Goal: Task Accomplishment & Management: Use online tool/utility

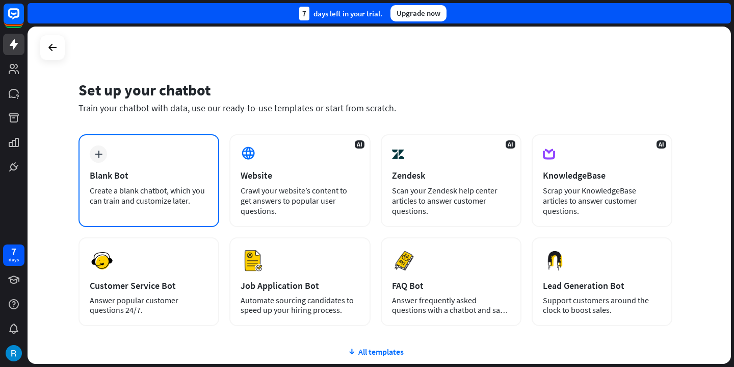
click at [213, 182] on div "plus Blank Bot Create a blank chatbot, which you can train and customize later." at bounding box center [149, 180] width 141 height 93
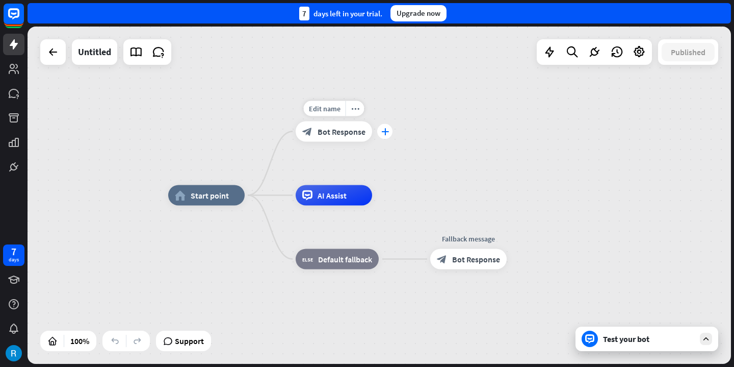
click at [380, 133] on div "plus" at bounding box center [384, 131] width 15 height 15
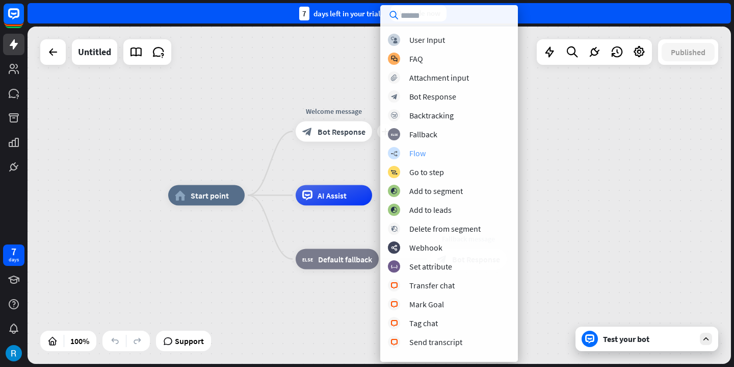
click at [428, 155] on div "builder_tree Flow" at bounding box center [449, 153] width 122 height 12
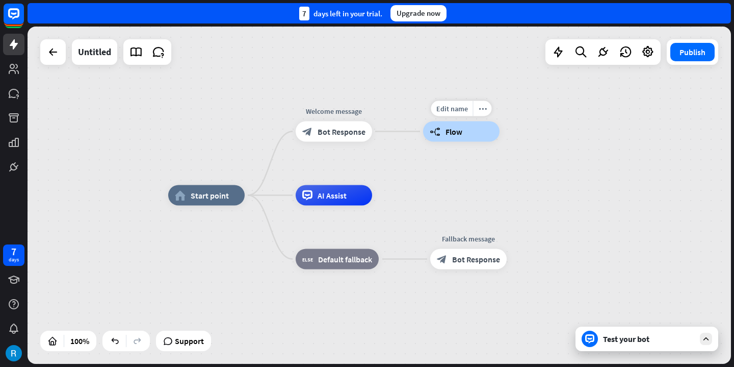
click at [455, 137] on div "builder_tree Flow" at bounding box center [461, 131] width 76 height 20
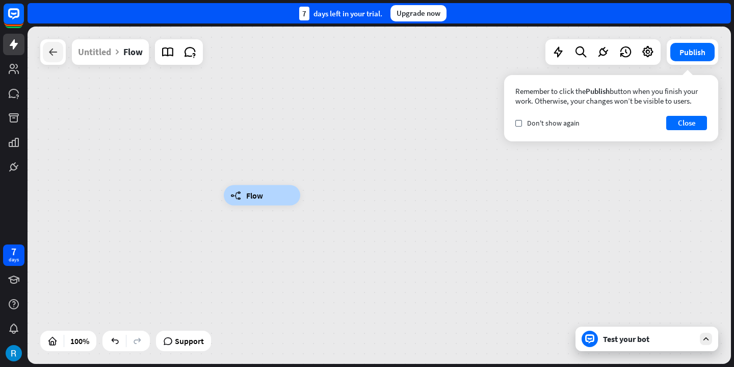
click at [61, 55] on div at bounding box center [53, 52] width 20 height 20
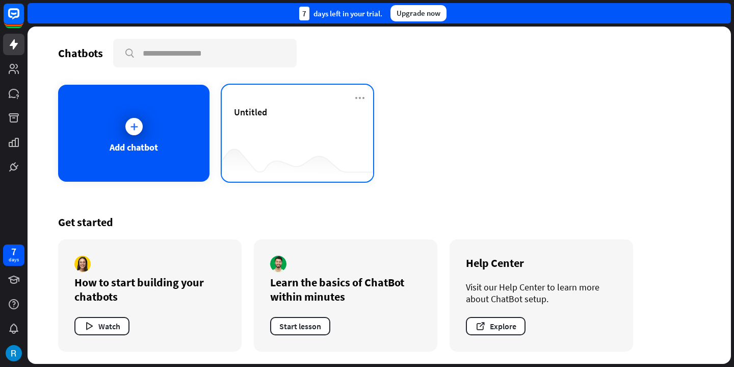
click at [272, 120] on div "Untitled" at bounding box center [297, 124] width 127 height 36
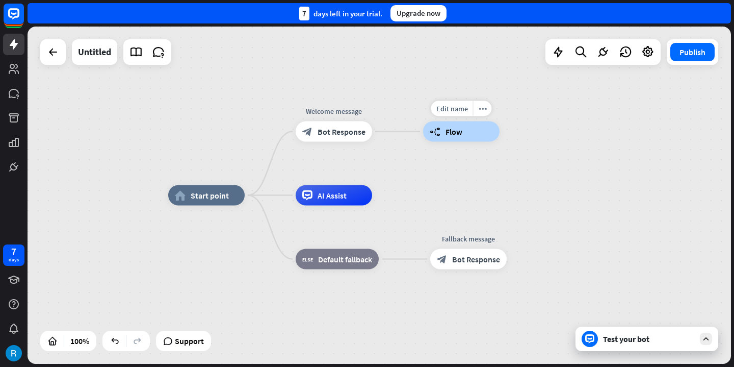
click at [437, 131] on icon "builder_tree" at bounding box center [435, 131] width 11 height 10
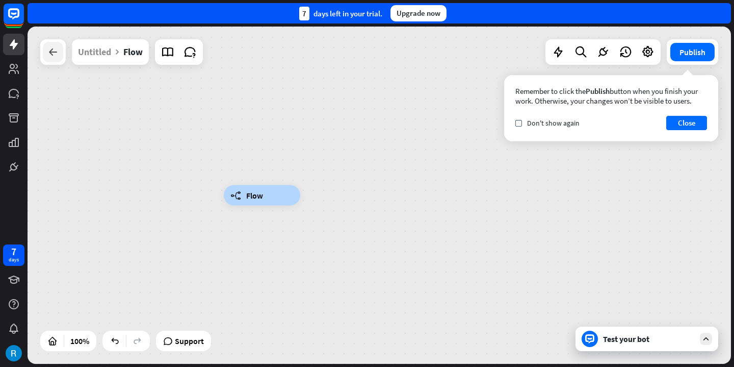
click at [58, 48] on icon at bounding box center [53, 52] width 12 height 12
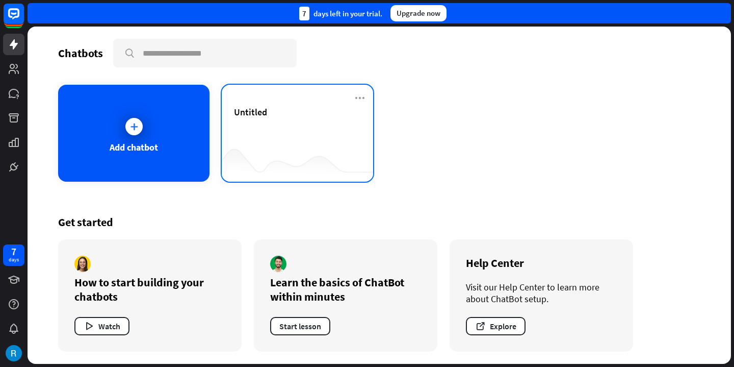
click at [343, 117] on div "Untitled" at bounding box center [297, 112] width 127 height 12
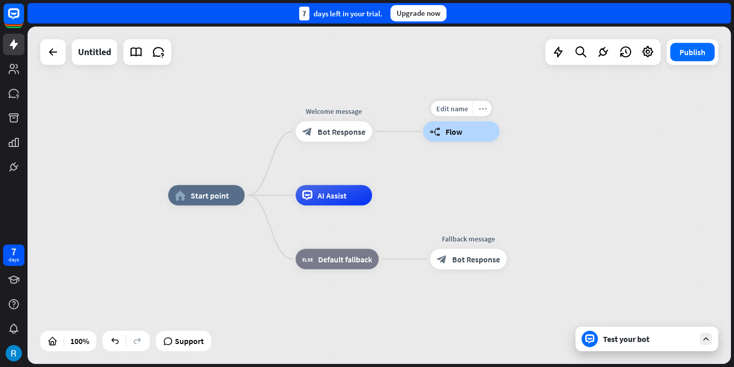
click at [482, 107] on icon "more_horiz" at bounding box center [483, 109] width 8 height 8
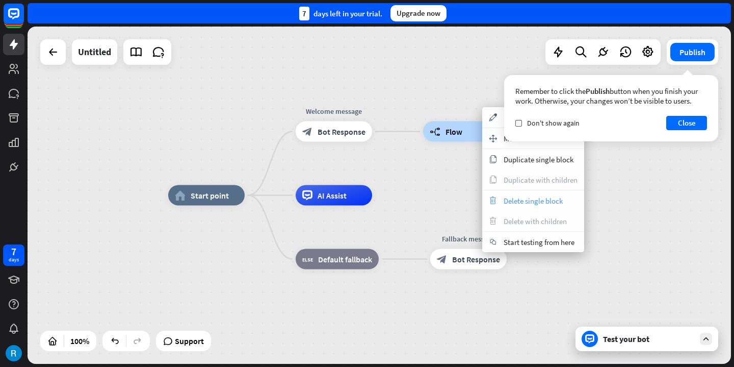
click at [505, 205] on span "Delete single block" at bounding box center [533, 201] width 59 height 10
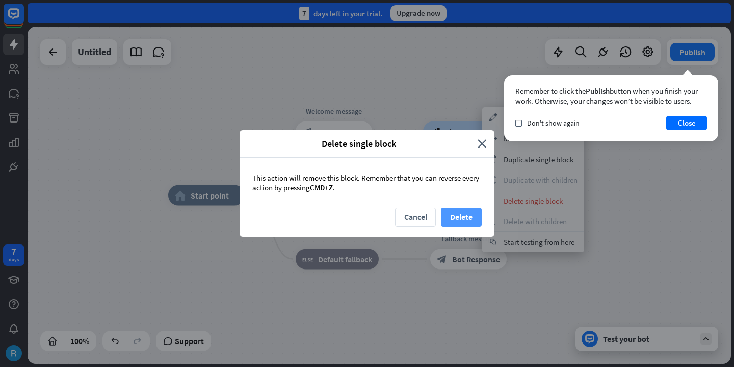
click at [456, 219] on button "Delete" at bounding box center [461, 217] width 41 height 19
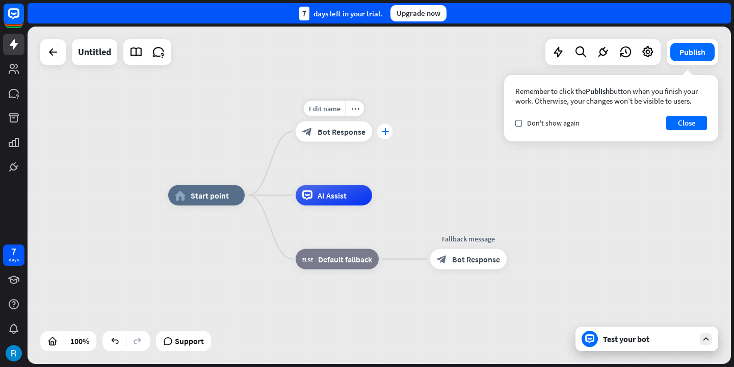
click at [385, 132] on icon "plus" at bounding box center [385, 131] width 8 height 7
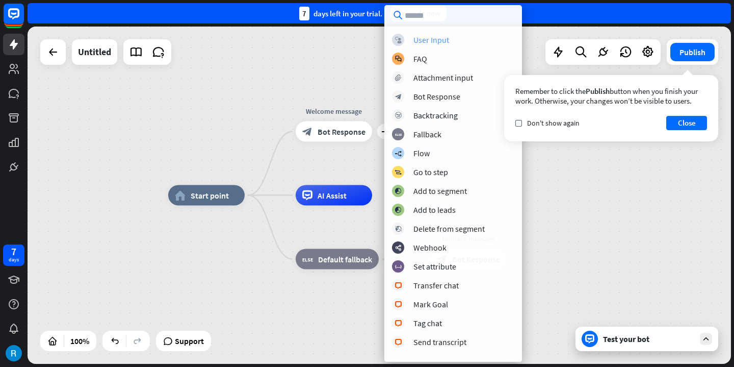
click at [428, 40] on div "User Input" at bounding box center [432, 40] width 36 height 10
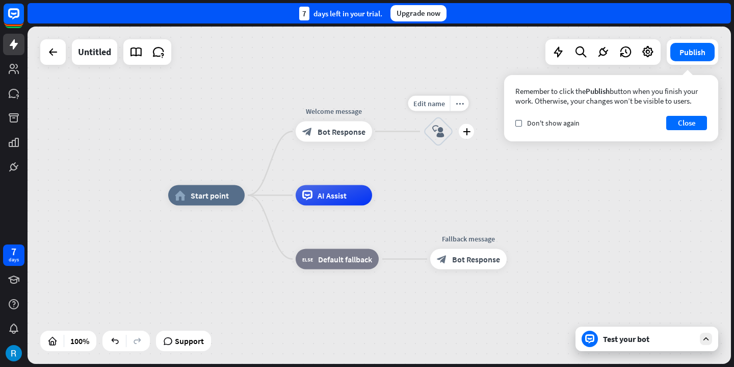
click at [438, 136] on icon "block_user_input" at bounding box center [438, 131] width 12 height 12
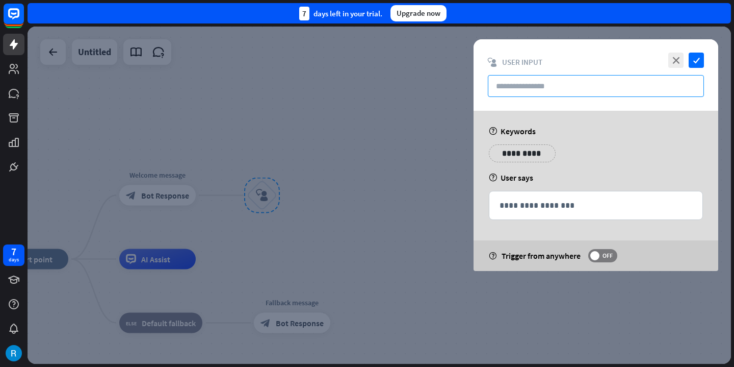
click at [540, 88] on input "text" at bounding box center [596, 86] width 216 height 22
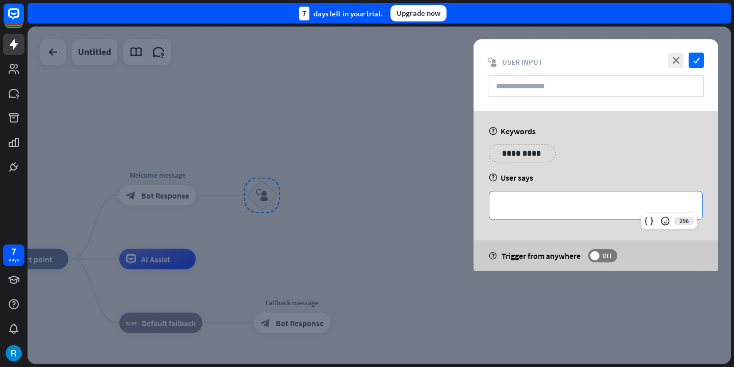
click at [536, 198] on div "**********" at bounding box center [596, 205] width 213 height 28
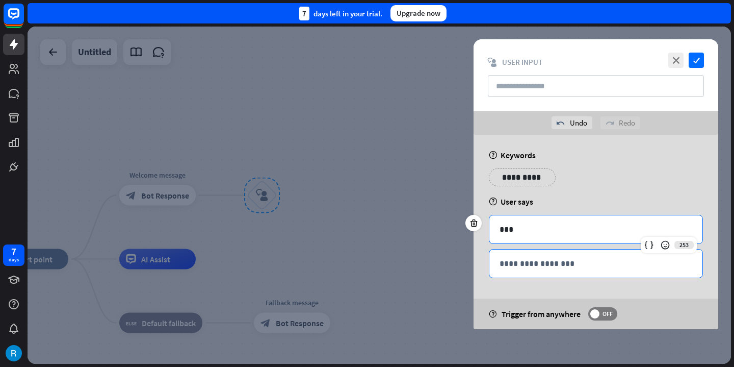
click at [561, 266] on p "**********" at bounding box center [596, 263] width 193 height 13
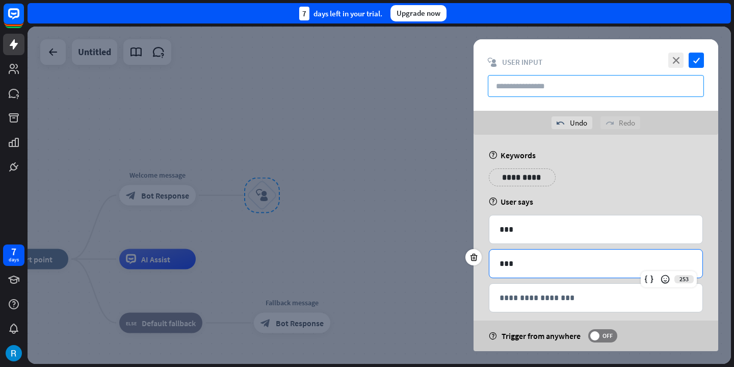
click at [598, 79] on input "text" at bounding box center [596, 86] width 216 height 22
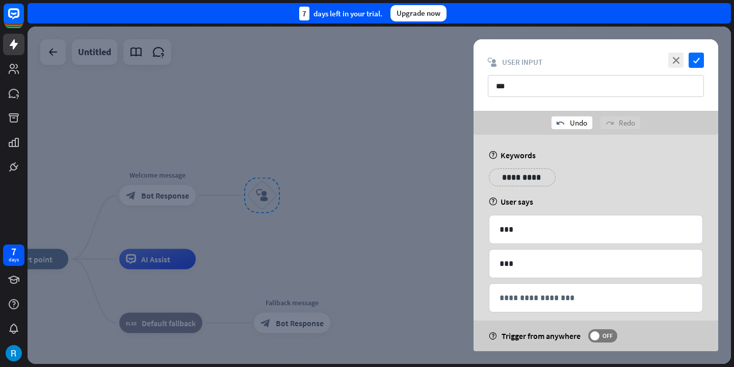
click at [582, 121] on div "undo Undo" at bounding box center [572, 122] width 41 height 13
click at [633, 90] on input "**" at bounding box center [596, 86] width 216 height 22
type input "*"
click at [694, 58] on icon "check" at bounding box center [696, 60] width 15 height 15
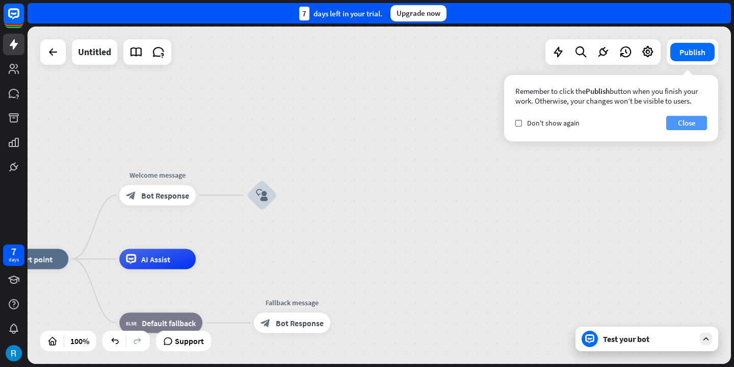
click at [688, 123] on button "Close" at bounding box center [687, 123] width 41 height 14
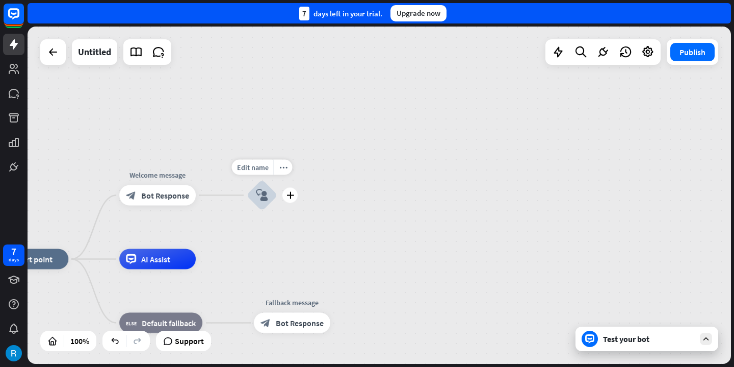
click at [255, 199] on div "block_user_input" at bounding box center [262, 195] width 31 height 31
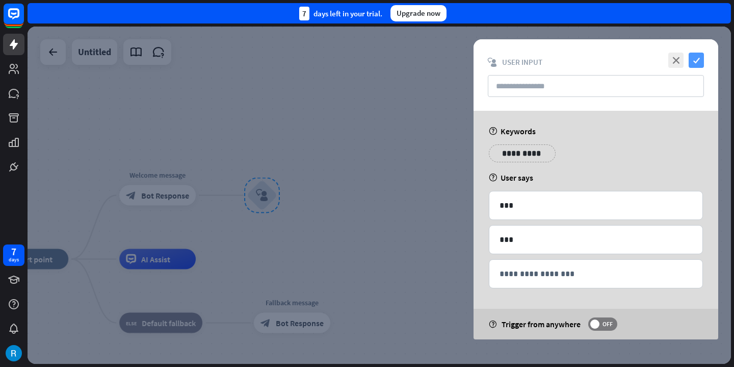
click at [694, 62] on icon "check" at bounding box center [696, 60] width 15 height 15
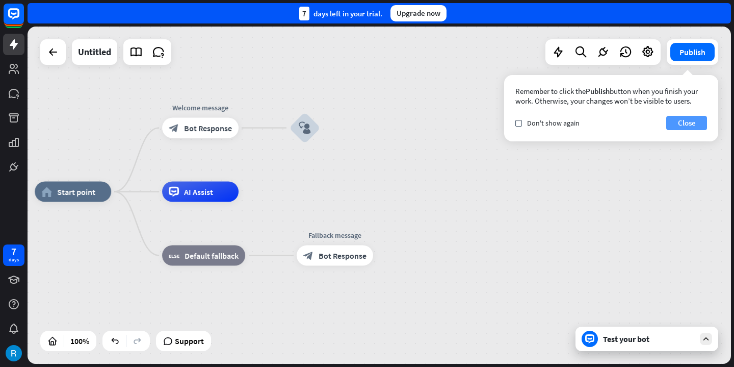
click at [683, 123] on button "Close" at bounding box center [687, 123] width 41 height 14
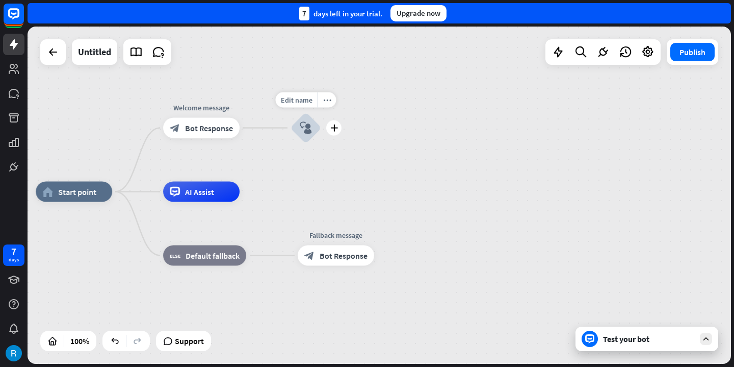
click at [311, 137] on div "block_user_input" at bounding box center [306, 128] width 31 height 31
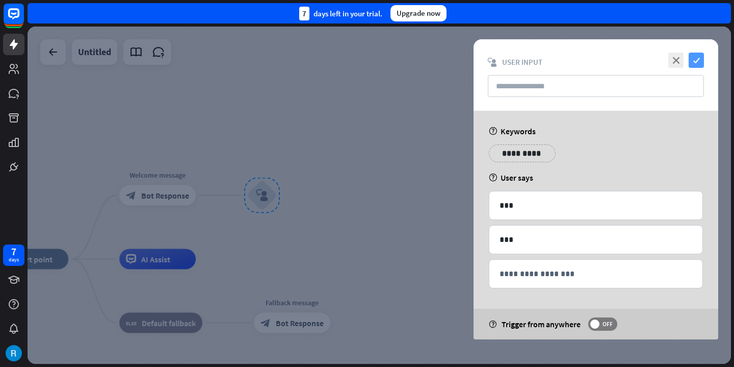
click at [702, 62] on icon "check" at bounding box center [696, 60] width 15 height 15
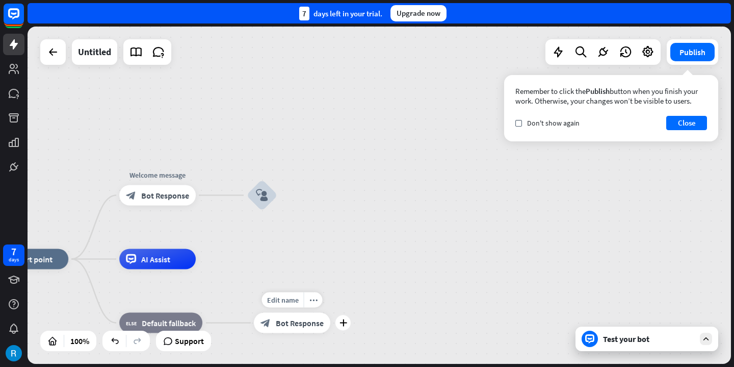
click at [286, 326] on span "Bot Response" at bounding box center [300, 322] width 48 height 10
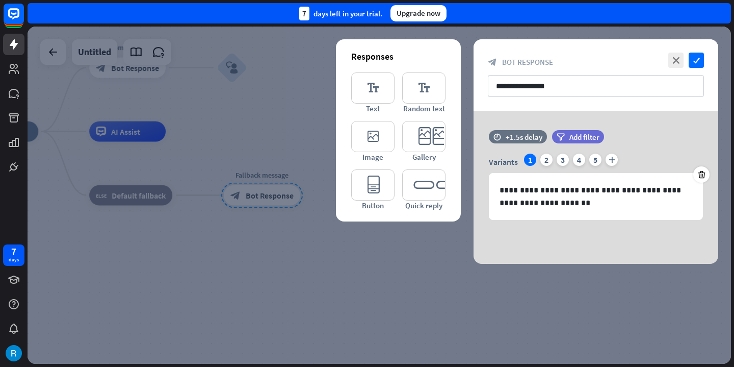
click at [310, 140] on div at bounding box center [380, 195] width 704 height 337
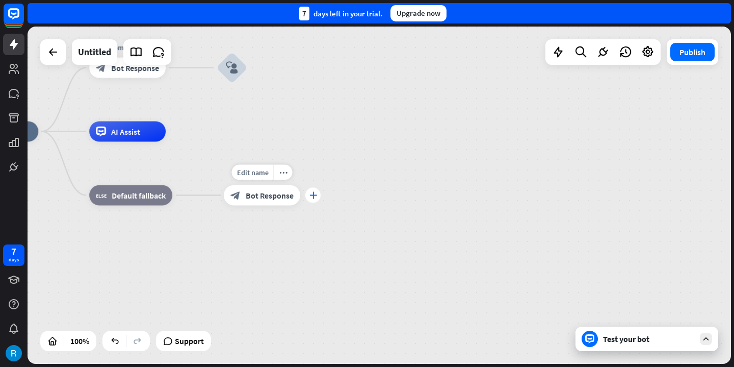
click at [309, 200] on div "plus" at bounding box center [312, 195] width 15 height 15
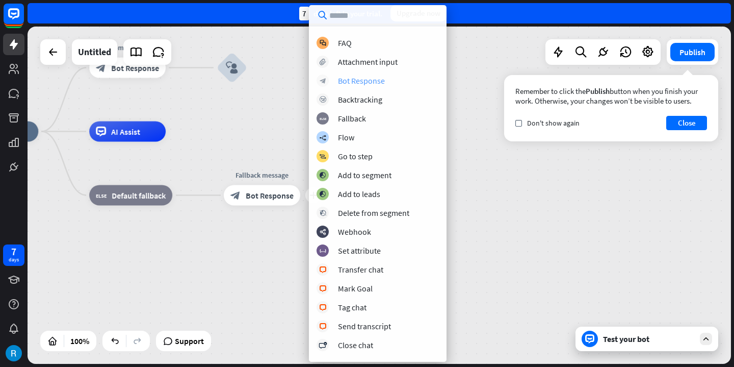
scroll to position [30, 0]
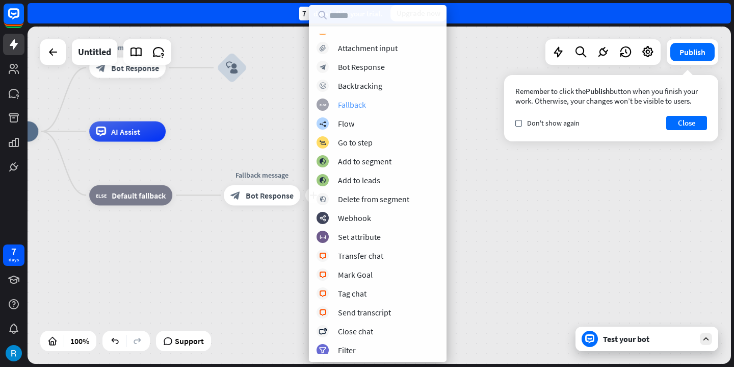
click at [381, 107] on div "block_fallback Fallback" at bounding box center [378, 104] width 122 height 12
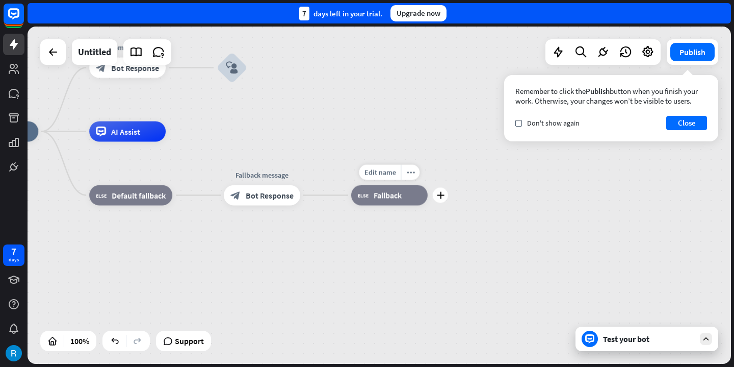
click at [399, 202] on div "block_fallback Fallback" at bounding box center [389, 195] width 76 height 20
click at [398, 171] on div "Edit name" at bounding box center [380, 172] width 42 height 15
click at [414, 149] on div "home_2 Start point Welcome message block_bot_response Bot Response block_user_i…" at bounding box center [313, 300] width 703 height 337
click at [401, 201] on div "block_fallback Fallback" at bounding box center [389, 195] width 76 height 20
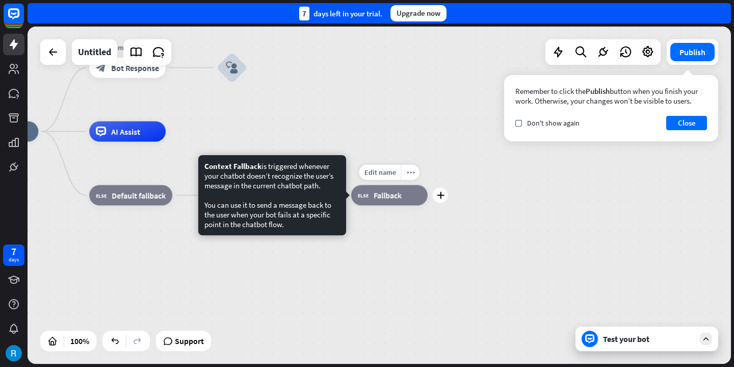
click at [441, 234] on div "home_2 Start point Welcome message block_bot_response Bot Response block_user_i…" at bounding box center [313, 300] width 703 height 337
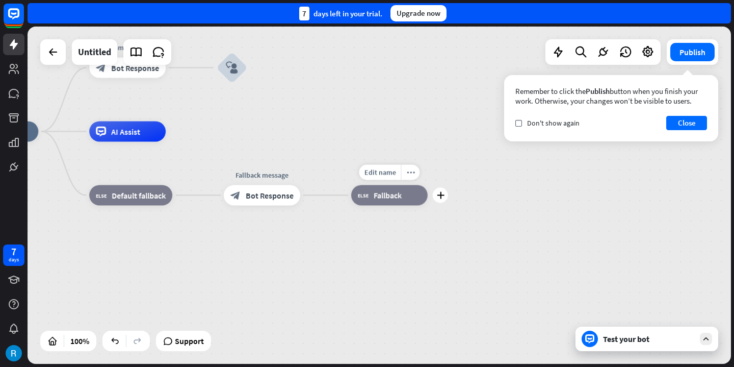
click at [387, 202] on div "block_fallback Fallback" at bounding box center [389, 195] width 76 height 20
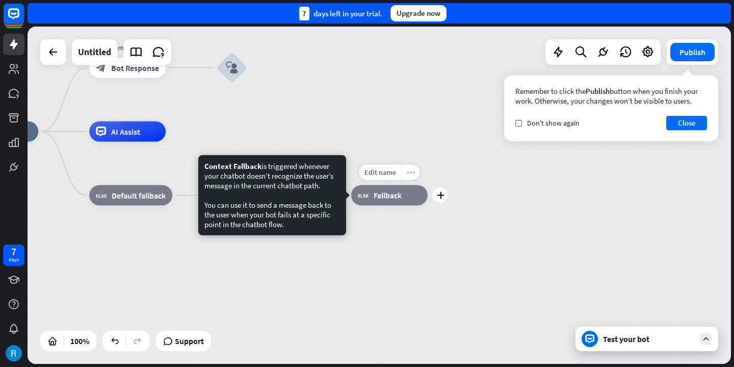
click at [411, 174] on icon "more_horiz" at bounding box center [410, 172] width 8 height 8
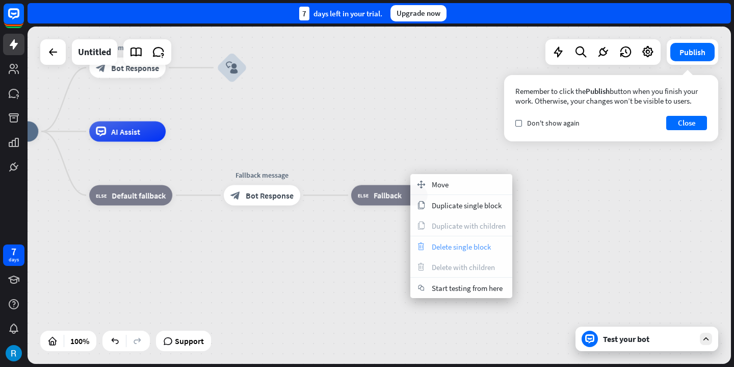
click at [443, 247] on span "Delete single block" at bounding box center [461, 247] width 59 height 10
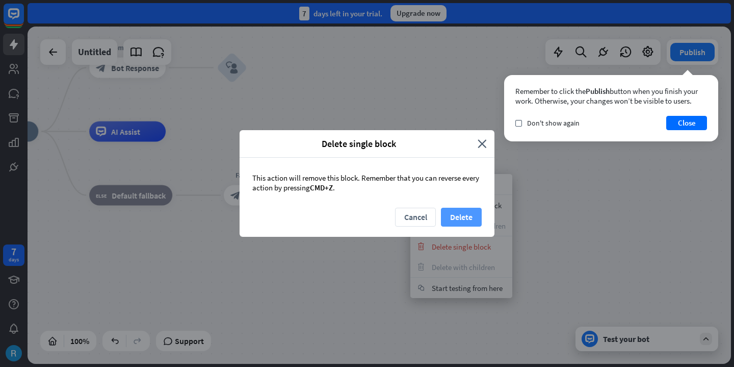
click at [452, 218] on button "Delete" at bounding box center [461, 217] width 41 height 19
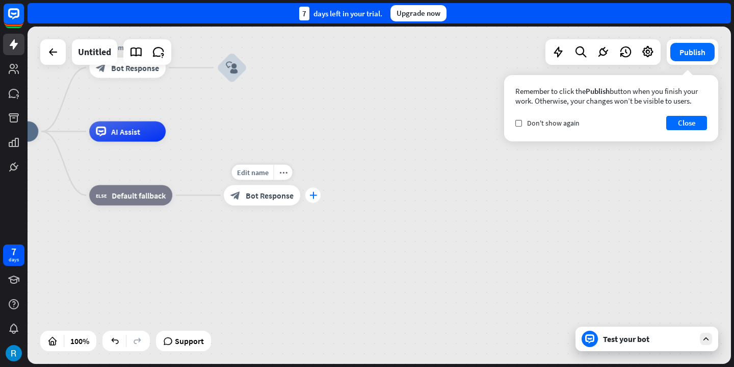
click at [311, 197] on icon "plus" at bounding box center [313, 195] width 8 height 7
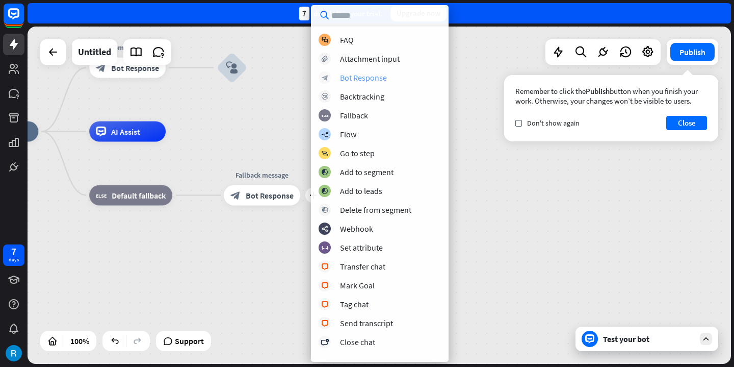
scroll to position [27, 0]
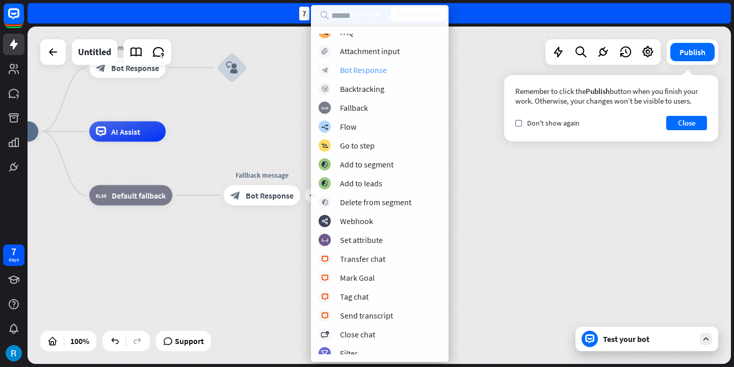
click at [398, 69] on div "block_bot_response Bot Response" at bounding box center [380, 70] width 122 height 12
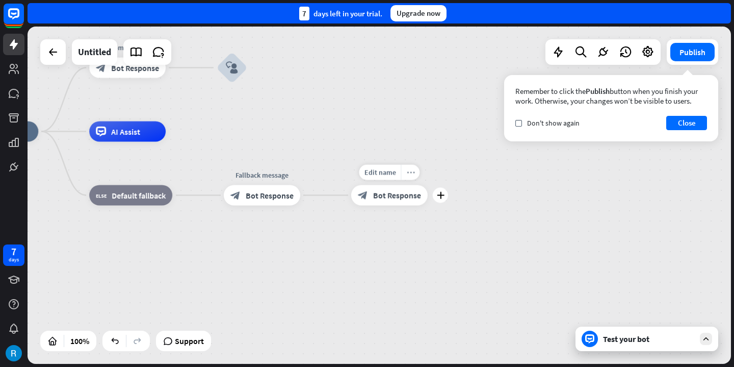
click at [419, 165] on div "more_horiz" at bounding box center [410, 172] width 19 height 15
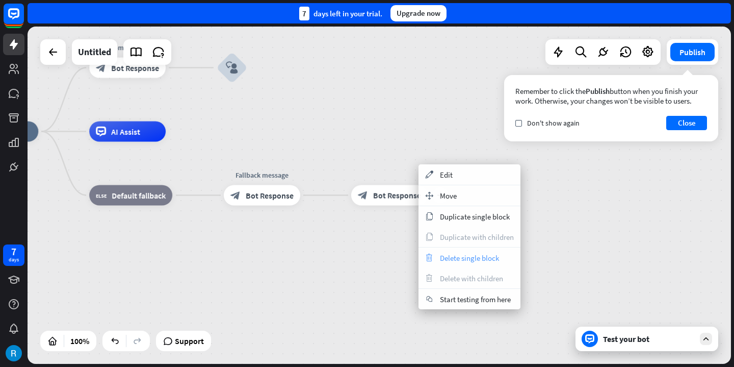
click at [448, 258] on span "Delete single block" at bounding box center [469, 258] width 59 height 10
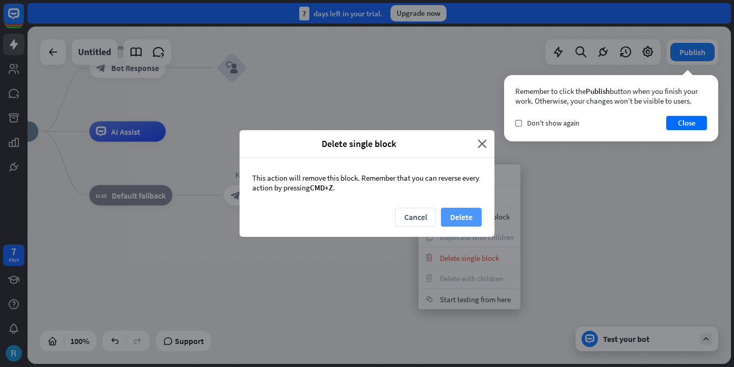
click at [449, 213] on button "Delete" at bounding box center [461, 217] width 41 height 19
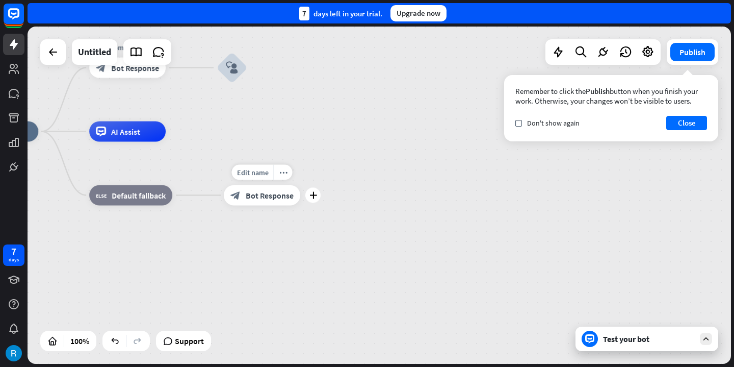
click at [297, 194] on div "block_bot_response Bot Response" at bounding box center [262, 195] width 76 height 20
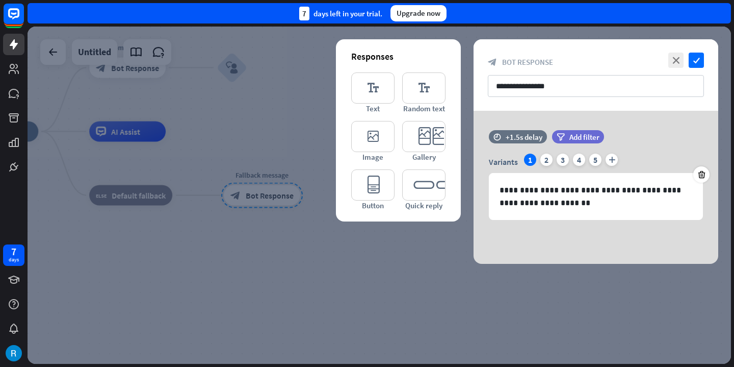
click at [322, 184] on div at bounding box center [380, 195] width 704 height 337
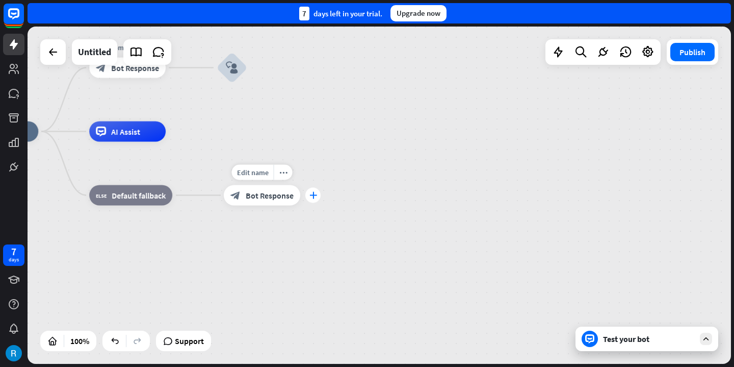
click at [313, 197] on icon "plus" at bounding box center [313, 195] width 8 height 7
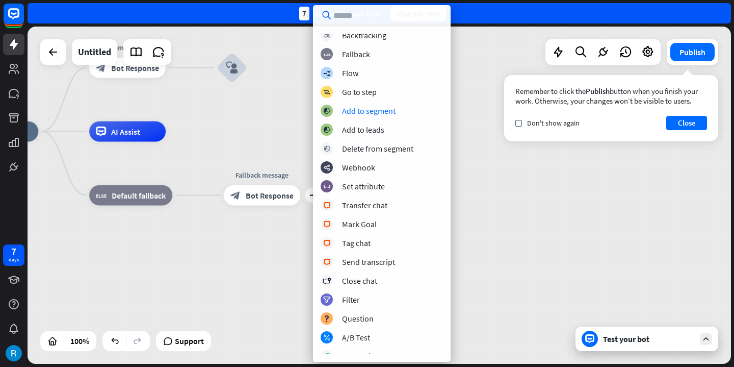
scroll to position [78, 0]
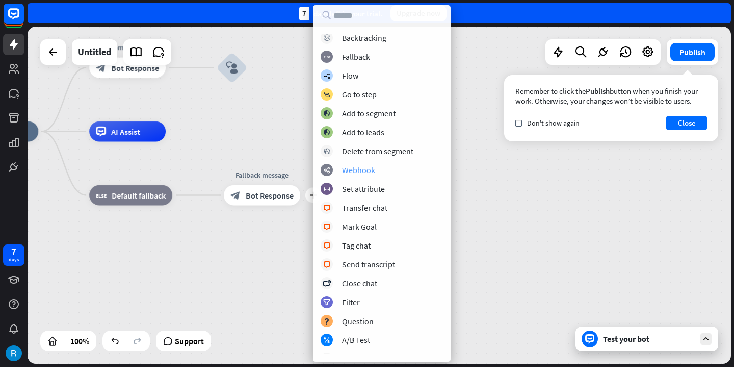
click at [390, 171] on div "webhooks Webhook" at bounding box center [382, 170] width 122 height 12
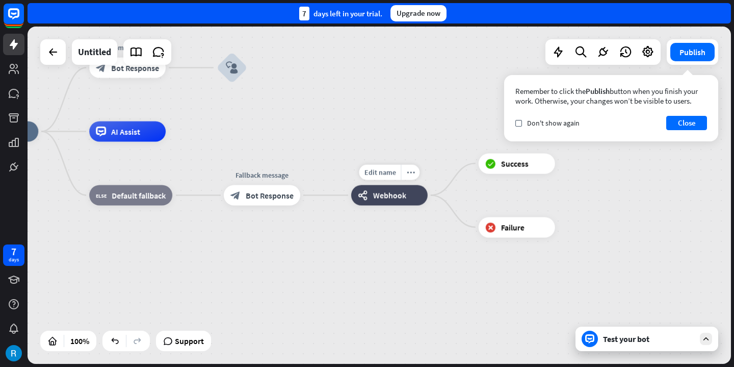
click at [399, 200] on div "webhooks Webhook" at bounding box center [389, 195] width 76 height 20
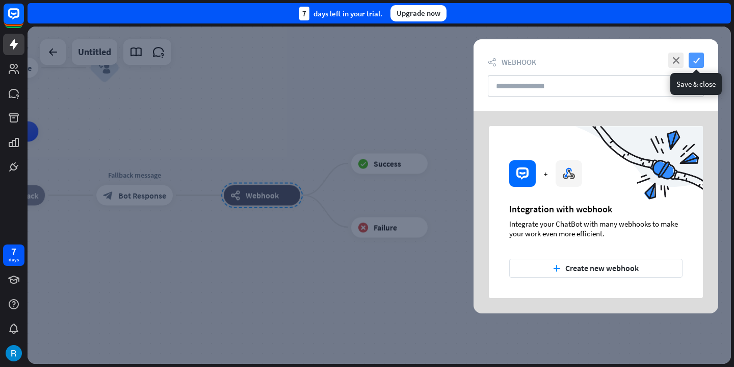
click at [696, 60] on icon "check" at bounding box center [696, 60] width 15 height 15
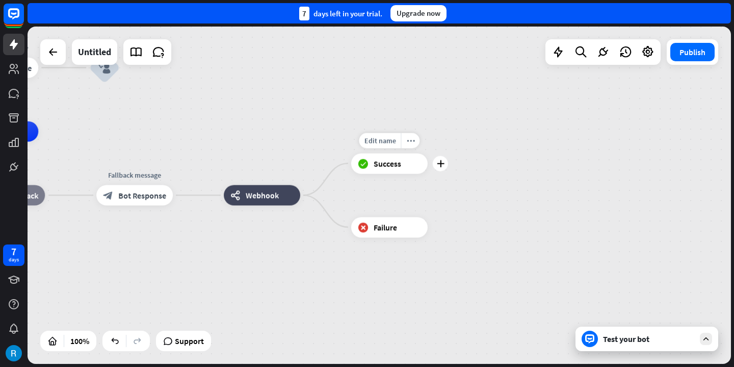
click at [408, 162] on div "block_success Success" at bounding box center [389, 163] width 76 height 20
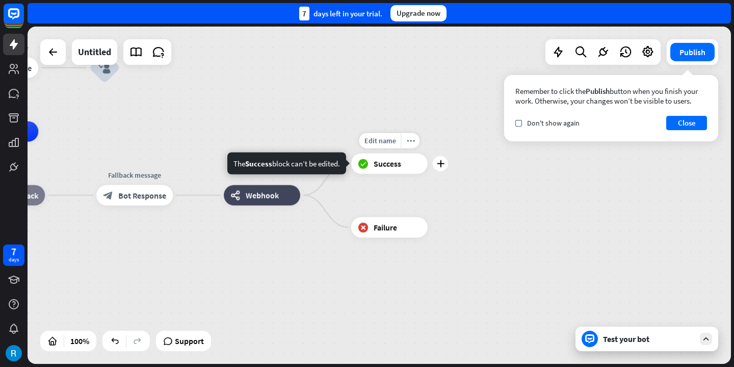
click at [398, 162] on span "Success" at bounding box center [388, 163] width 28 height 10
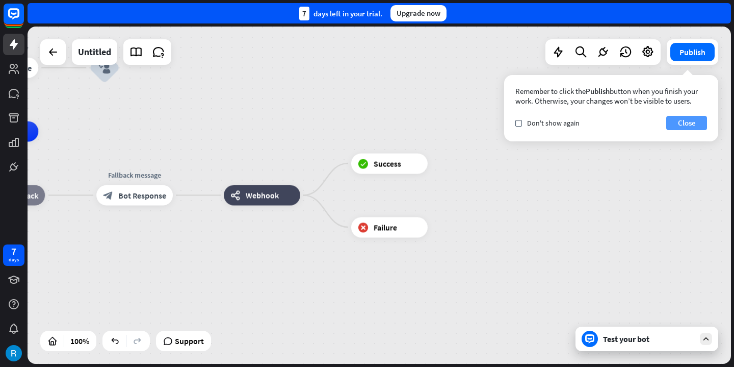
click at [684, 126] on button "Close" at bounding box center [687, 123] width 41 height 14
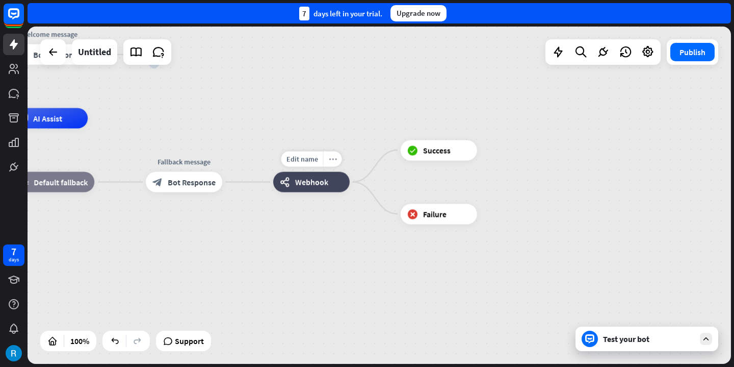
click at [333, 159] on icon "more_horiz" at bounding box center [332, 159] width 8 height 8
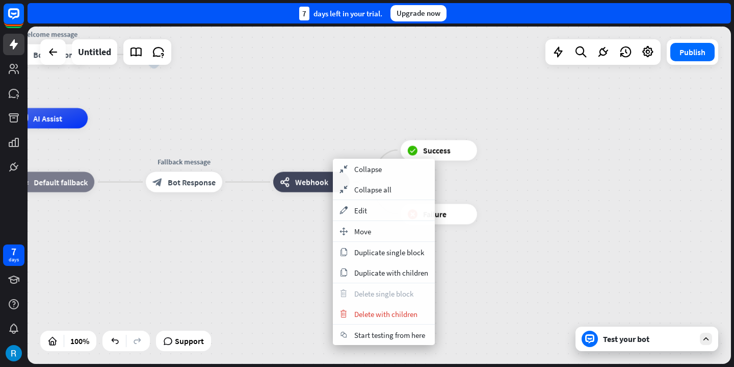
click at [431, 91] on div "home_2 Start point Welcome message block_bot_response Bot Response block_user_i…" at bounding box center [380, 195] width 704 height 337
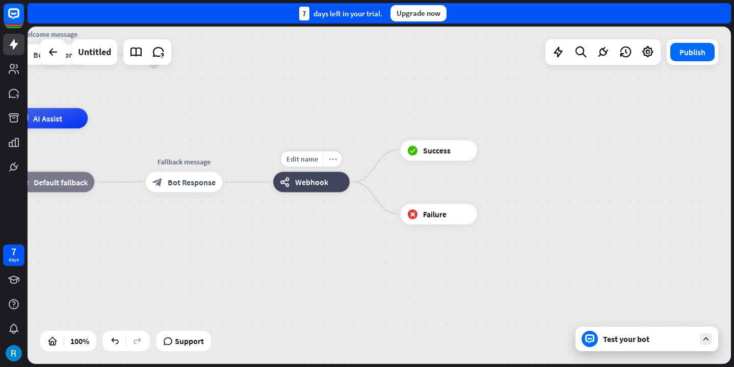
click at [333, 158] on icon "more_horiz" at bounding box center [332, 159] width 8 height 8
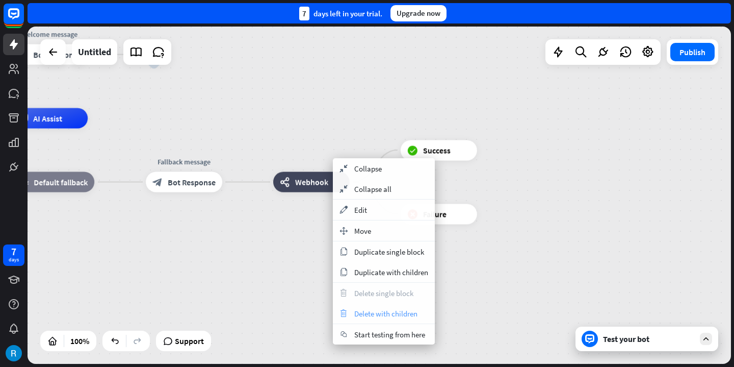
click at [393, 315] on span "Delete with children" at bounding box center [385, 314] width 63 height 10
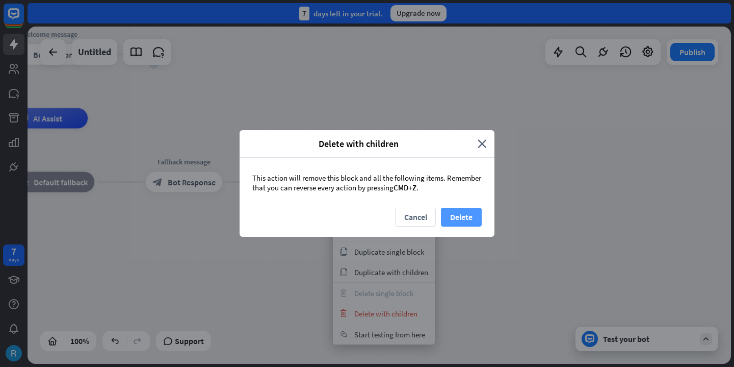
click at [466, 212] on button "Delete" at bounding box center [461, 217] width 41 height 19
